Goal: Use online tool/utility: Utilize a website feature to perform a specific function

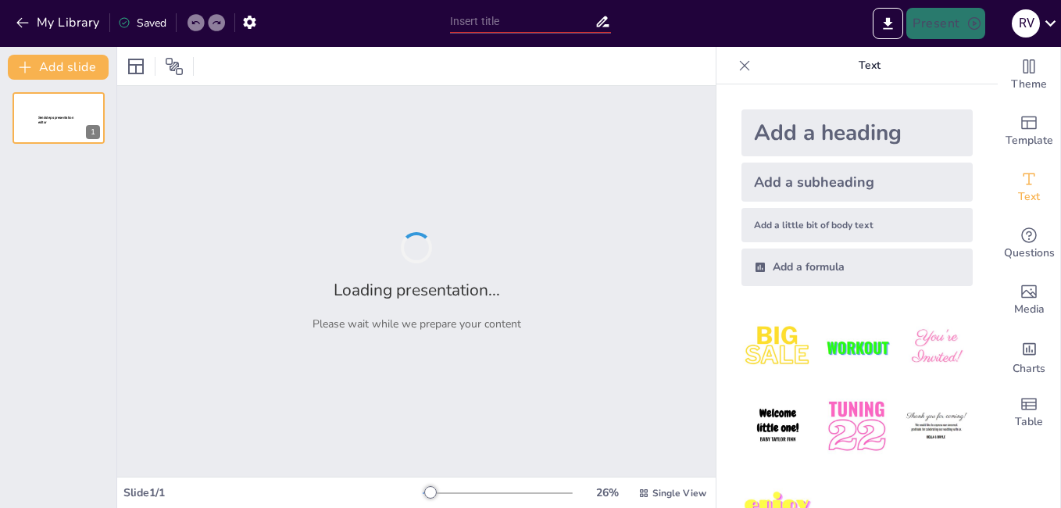
type input "PLAN DE MARKETING DE FAMOSA"
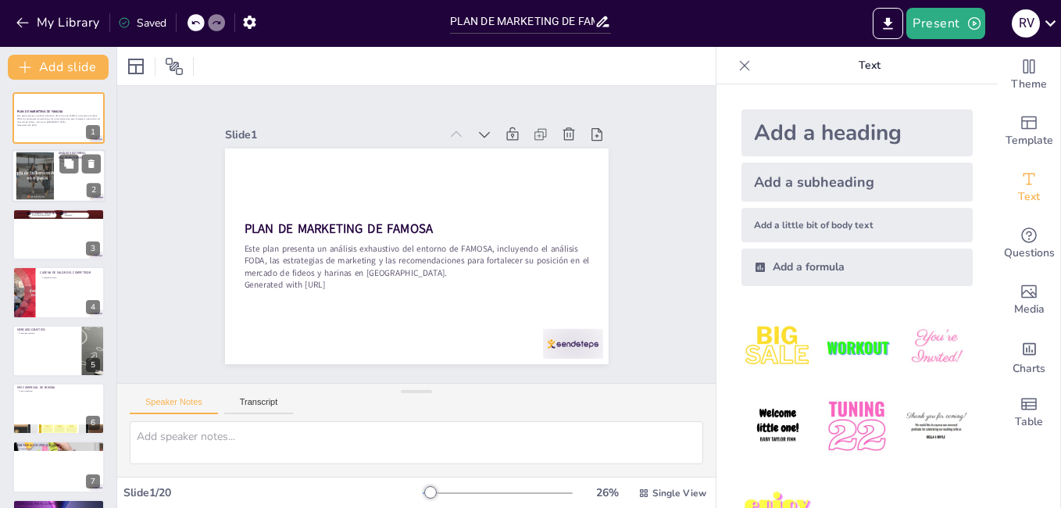
click at [55, 183] on div at bounding box center [59, 176] width 94 height 53
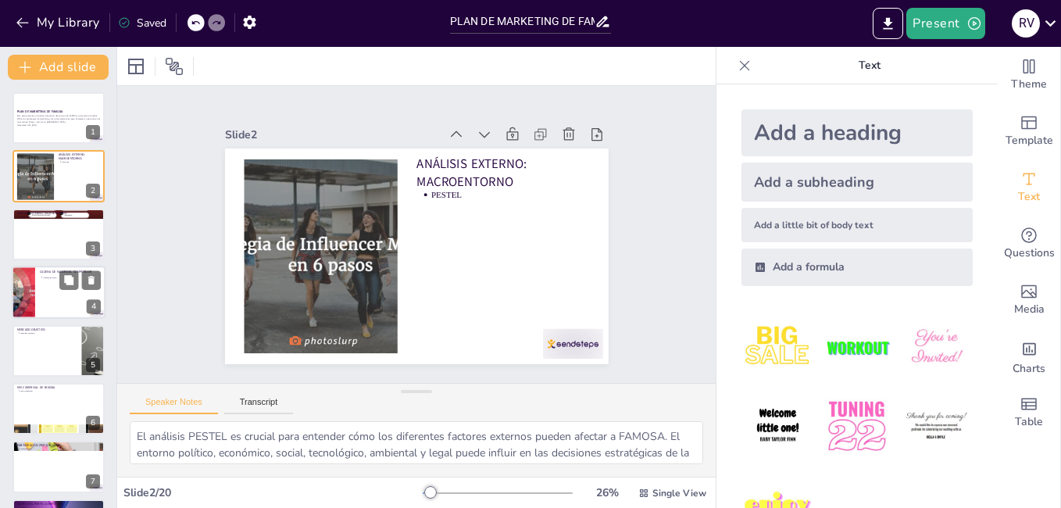
click at [50, 305] on div at bounding box center [59, 292] width 94 height 53
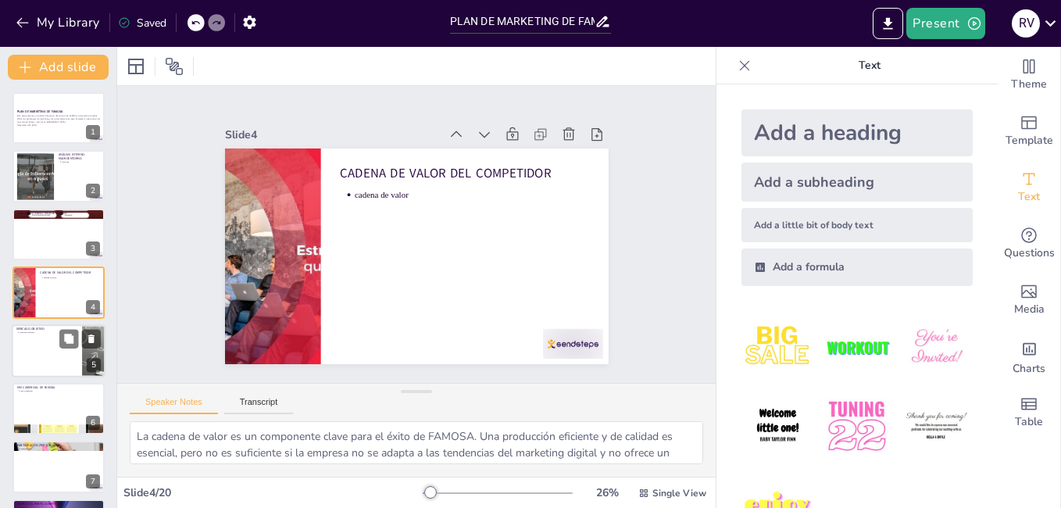
click at [55, 340] on div at bounding box center [59, 350] width 94 height 53
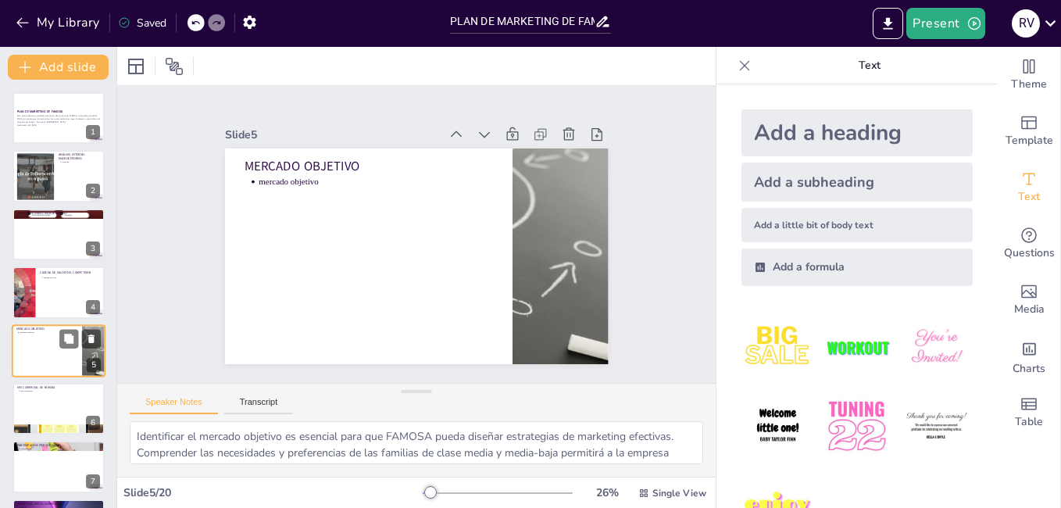
scroll to position [57, 0]
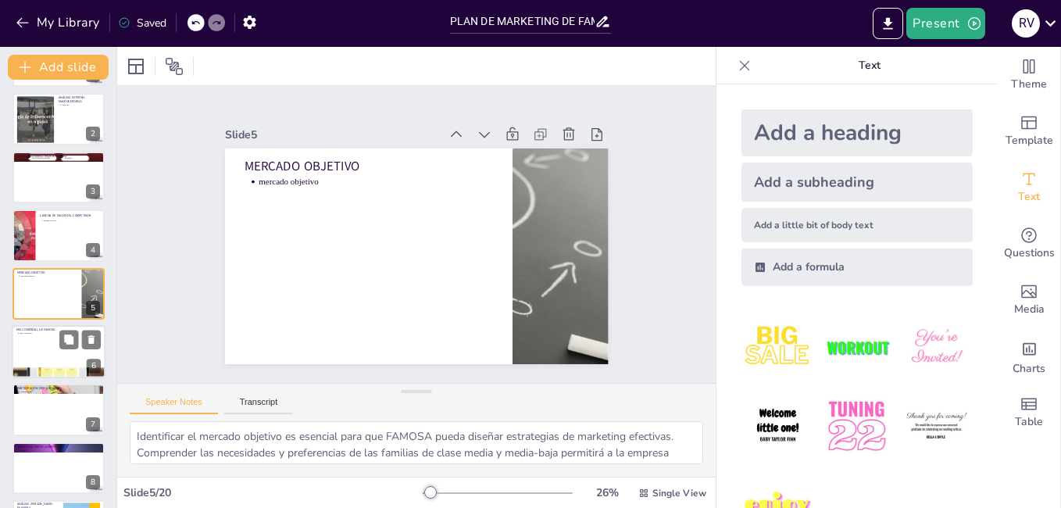
click at [41, 362] on div at bounding box center [59, 351] width 94 height 53
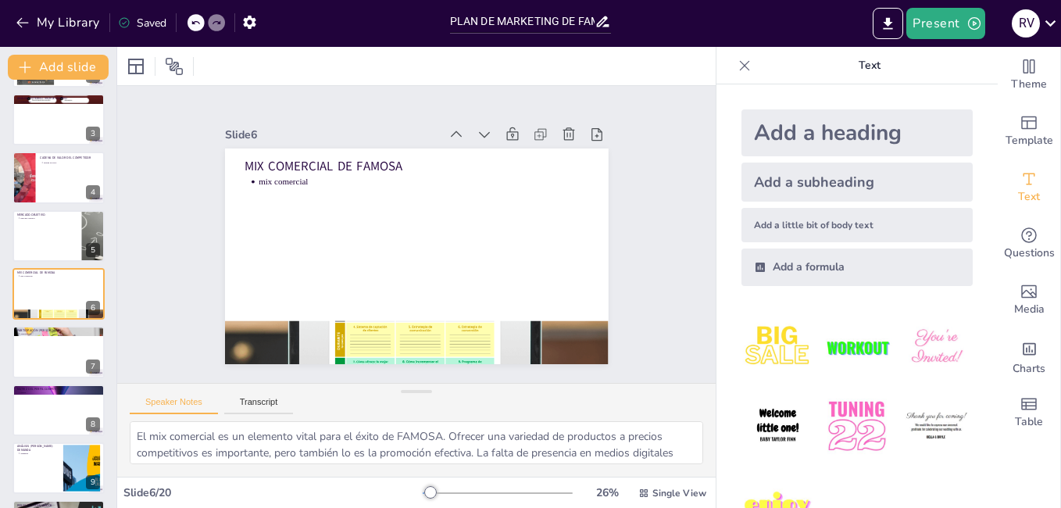
scroll to position [37, 0]
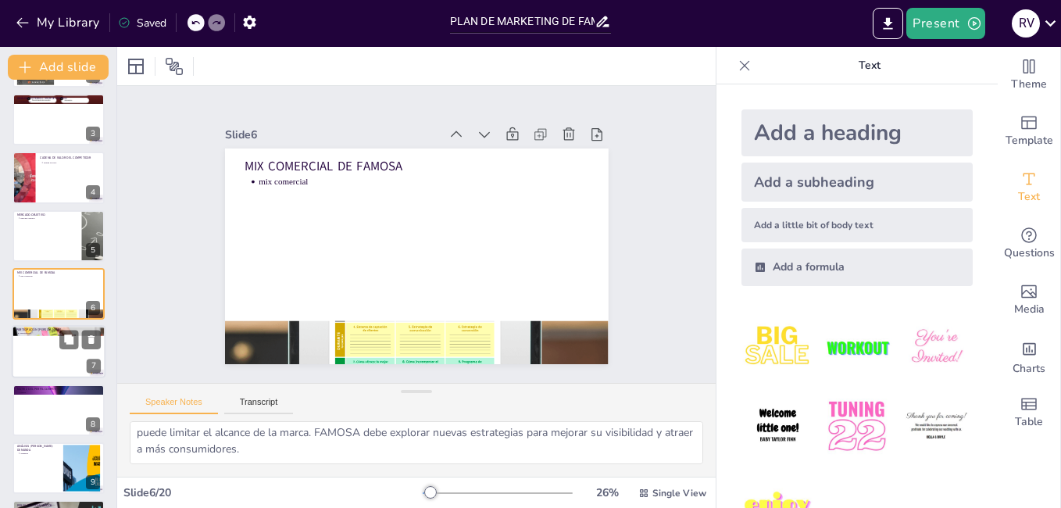
click at [60, 353] on div at bounding box center [59, 352] width 94 height 53
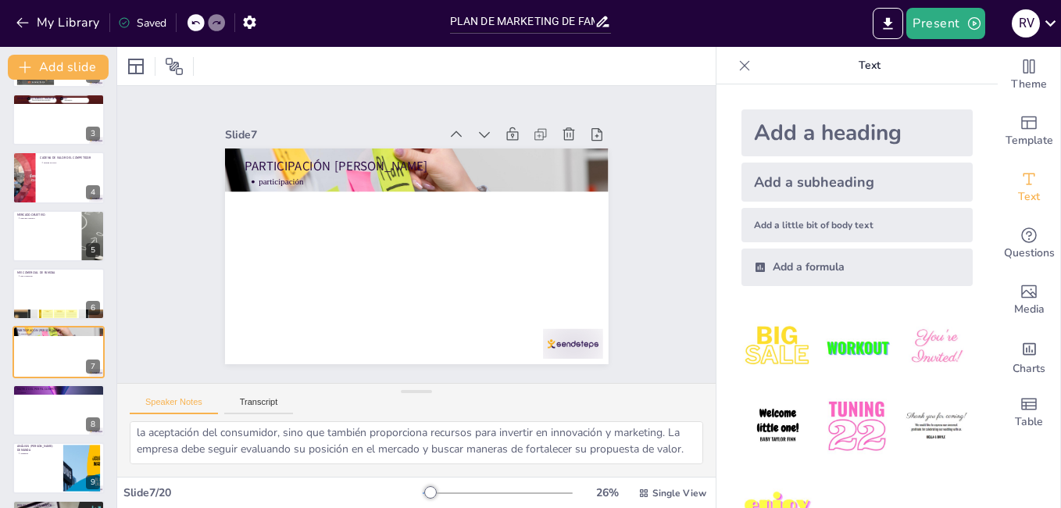
scroll to position [173, 0]
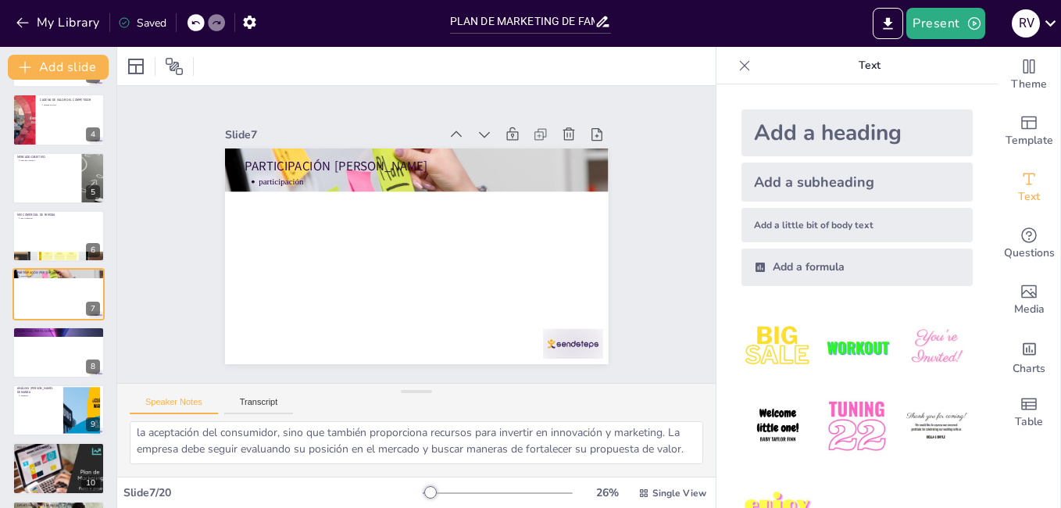
click at [430, 493] on div at bounding box center [498, 493] width 150 height 12
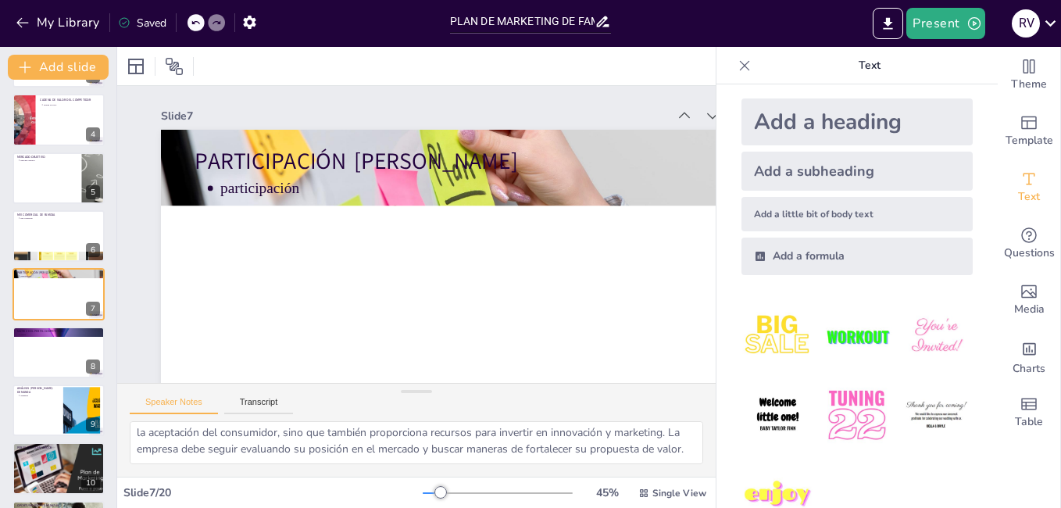
scroll to position [0, 0]
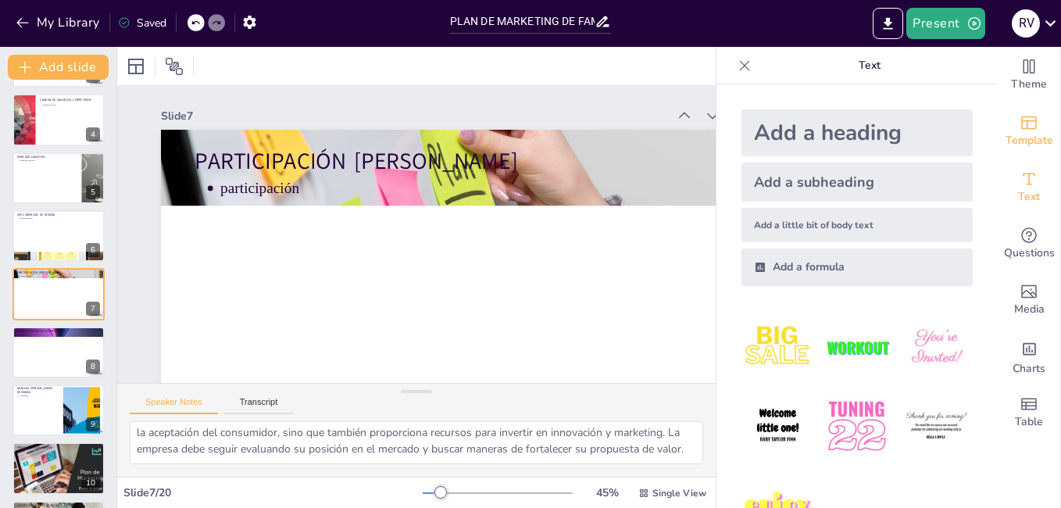
click at [1033, 150] on div "Template" at bounding box center [1029, 131] width 62 height 56
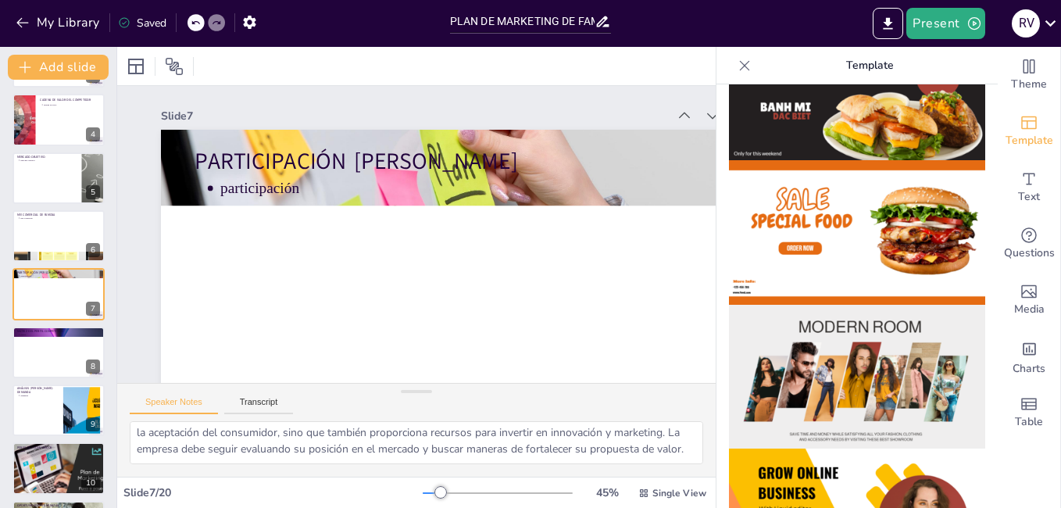
scroll to position [78, 0]
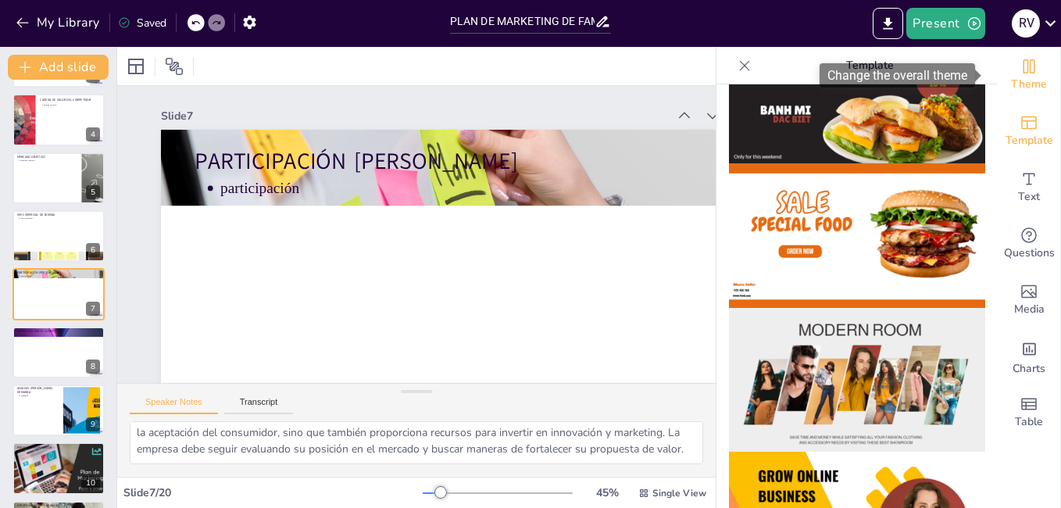
click at [1019, 70] on icon "Change the overall theme" at bounding box center [1028, 66] width 19 height 19
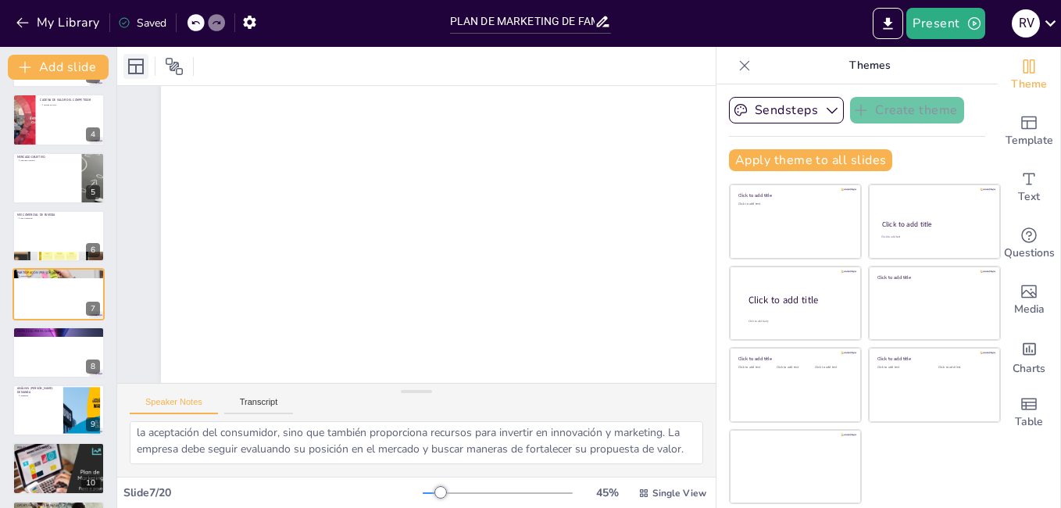
scroll to position [138, 0]
click at [139, 68] on icon at bounding box center [136, 66] width 19 height 19
click at [179, 68] on icon at bounding box center [174, 66] width 17 height 17
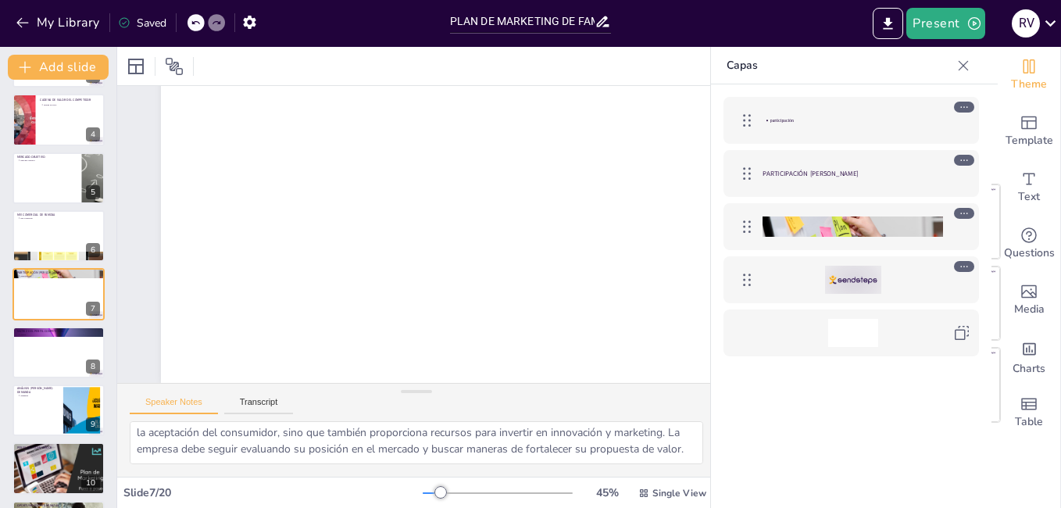
scroll to position [753, 0]
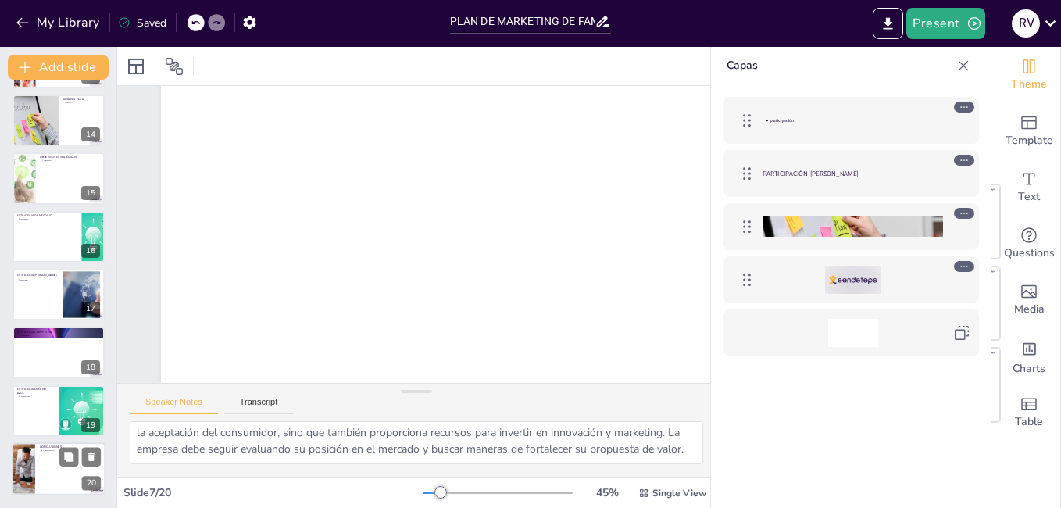
click at [37, 457] on div at bounding box center [59, 468] width 94 height 53
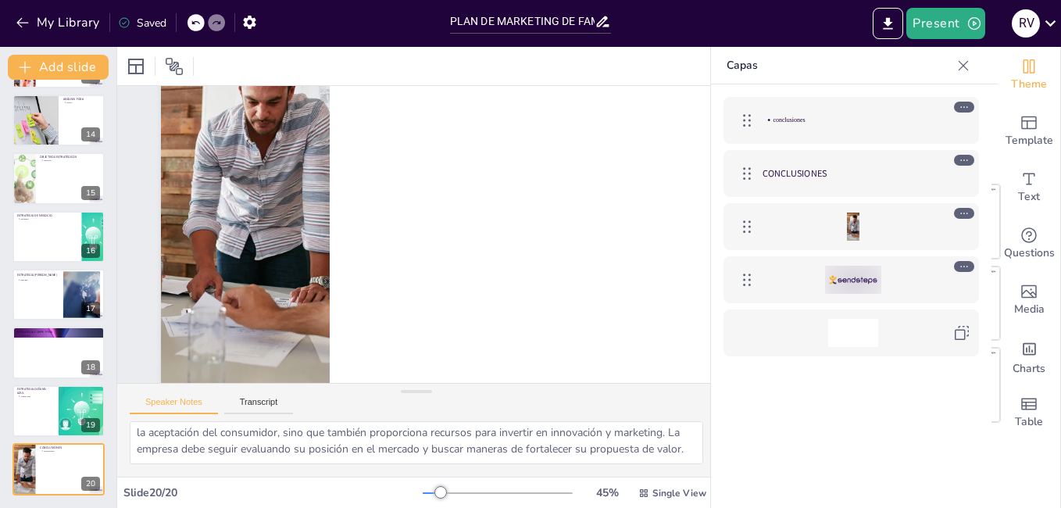
type textarea "Las conclusiones son un resumen de los hallazgos y recomendaciones para FAMOSA.…"
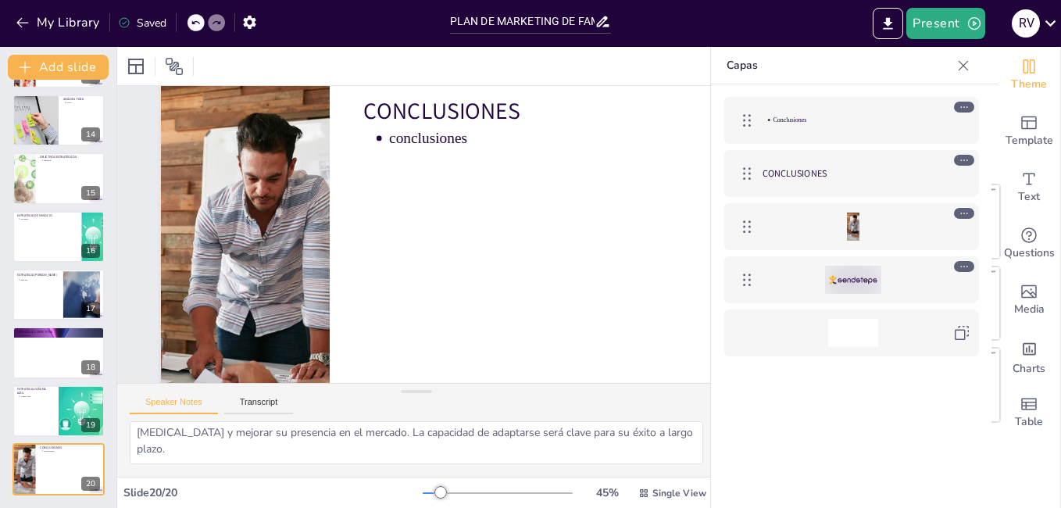
scroll to position [0, 0]
